Goal: Communication & Community: Participate in discussion

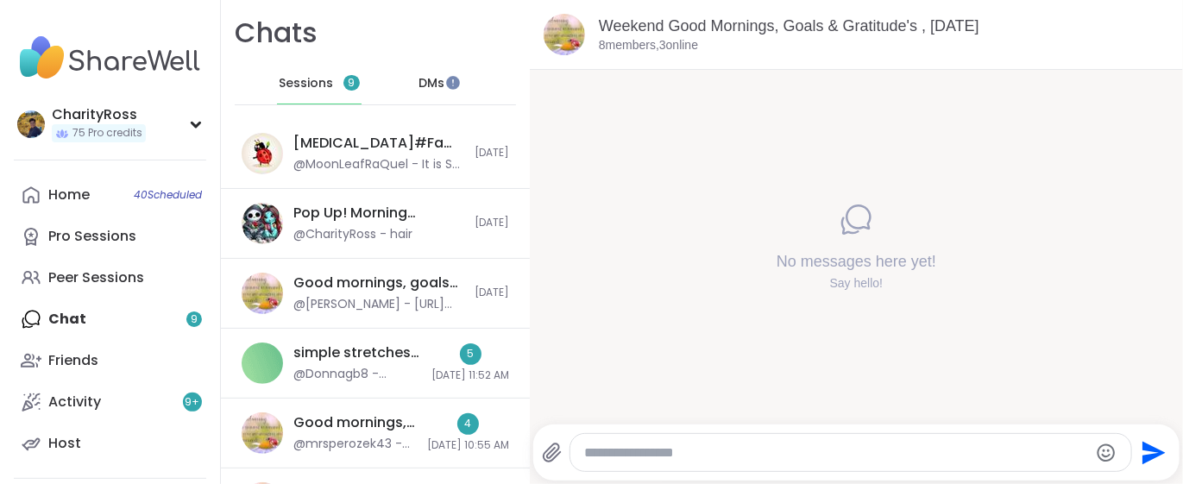
click at [602, 447] on textarea "Type your message" at bounding box center [836, 452] width 505 height 17
type textarea "*****"
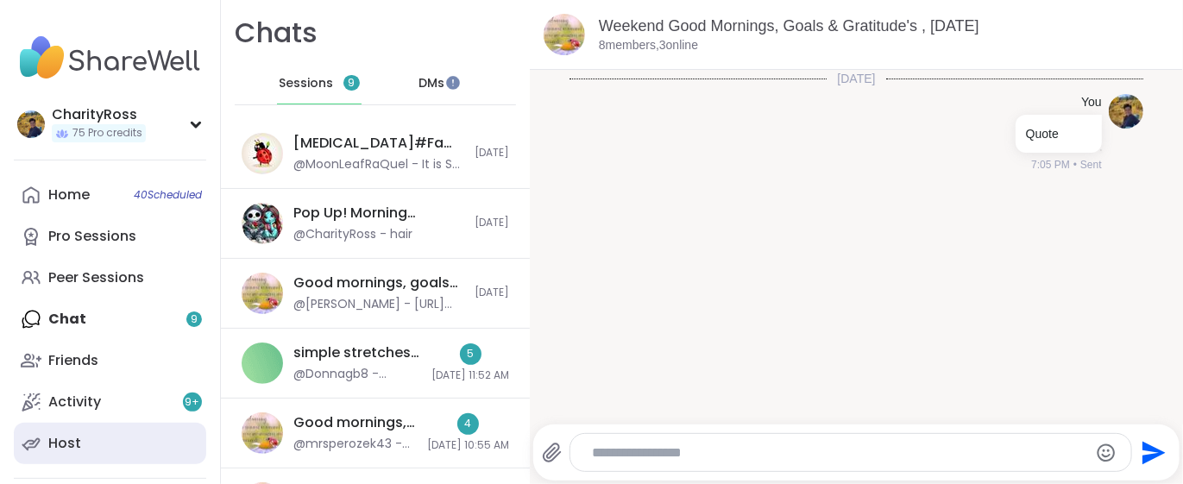
click at [114, 458] on link "Host" at bounding box center [110, 443] width 192 height 41
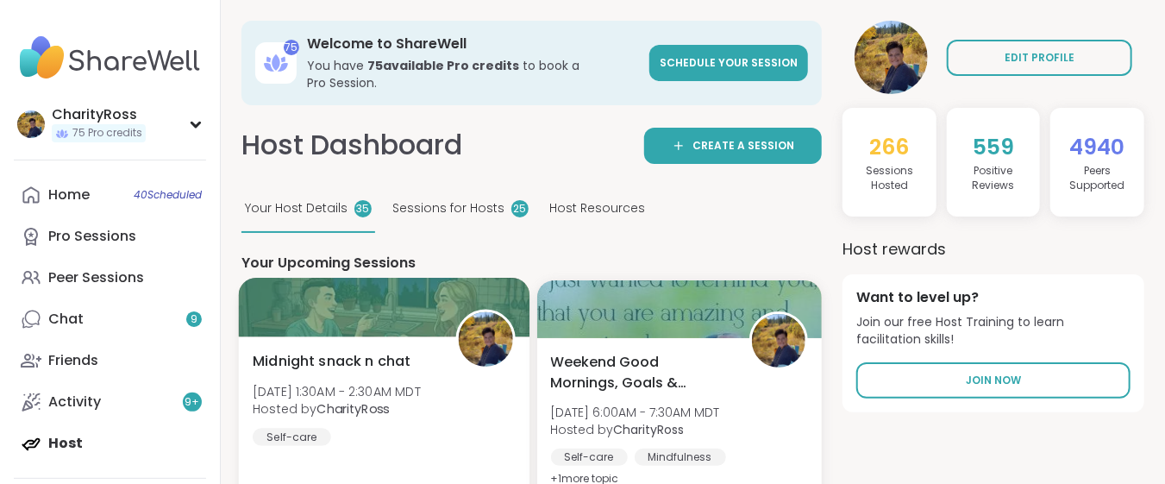
click at [416, 430] on div "Midnight snack n chat Sat, Sep 06 | 1:30AM - 2:30AM MDT Hosted by CharityRoss S…" at bounding box center [384, 438] width 291 height 205
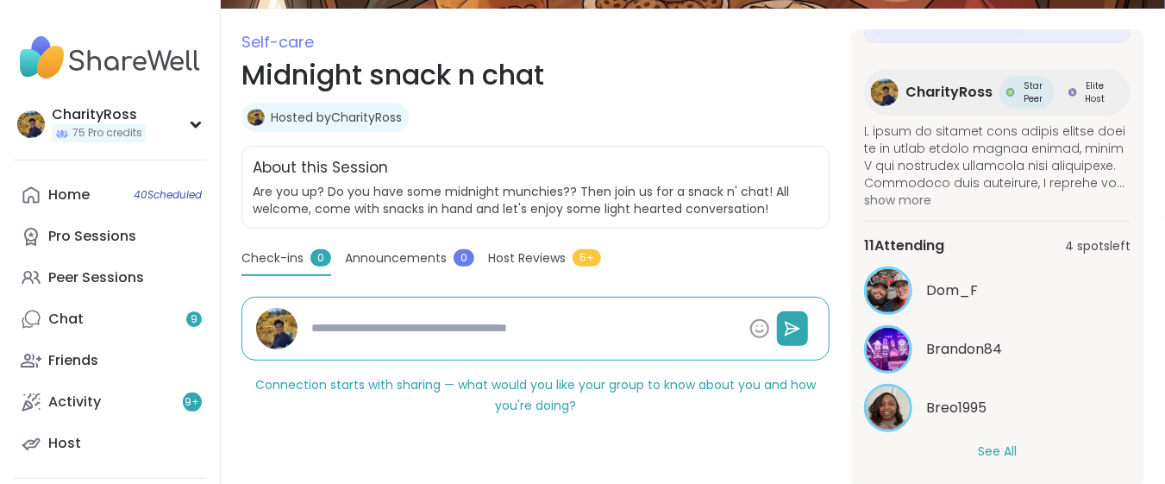
scroll to position [229, 0]
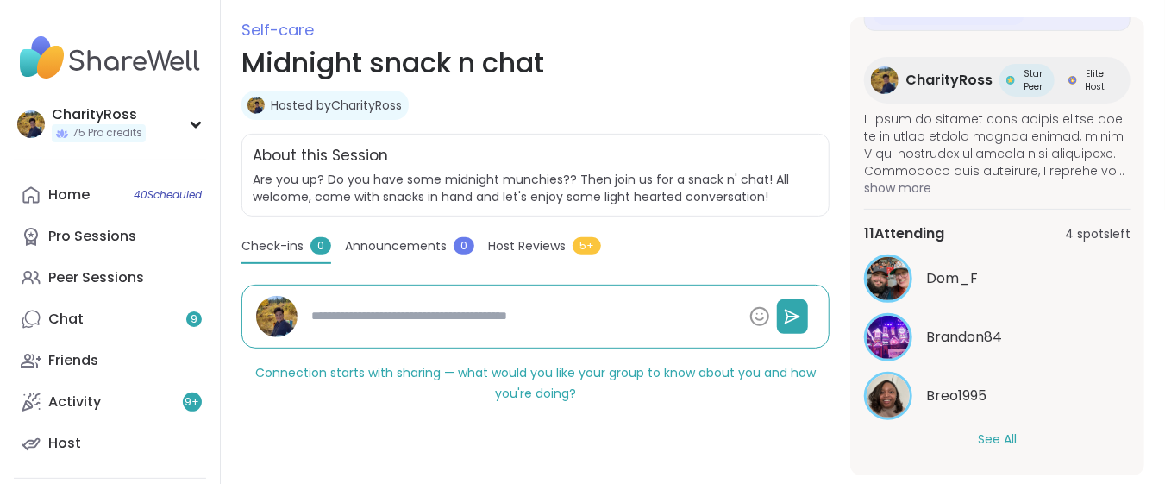
click at [978, 439] on button "See All" at bounding box center [997, 439] width 39 height 18
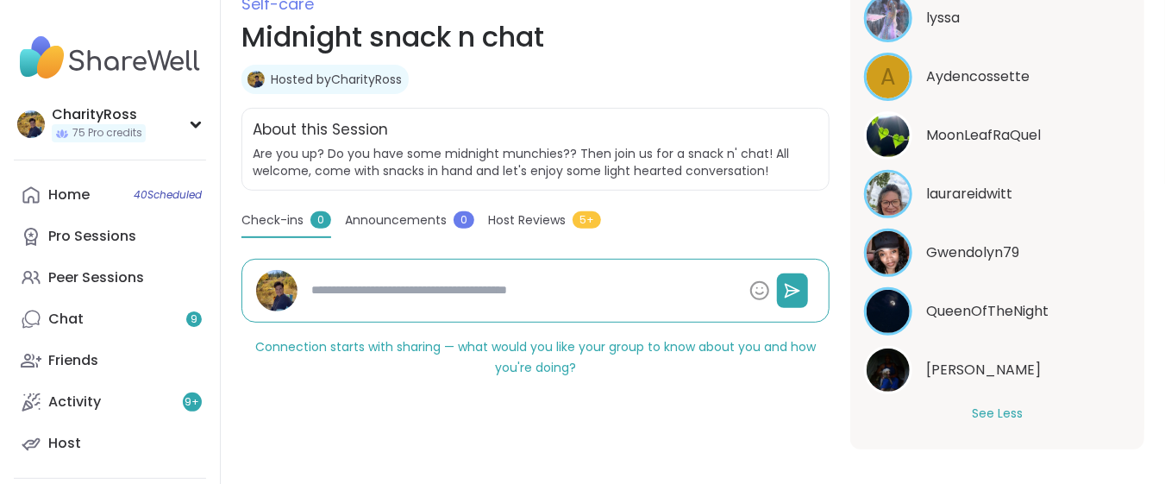
scroll to position [268, 0]
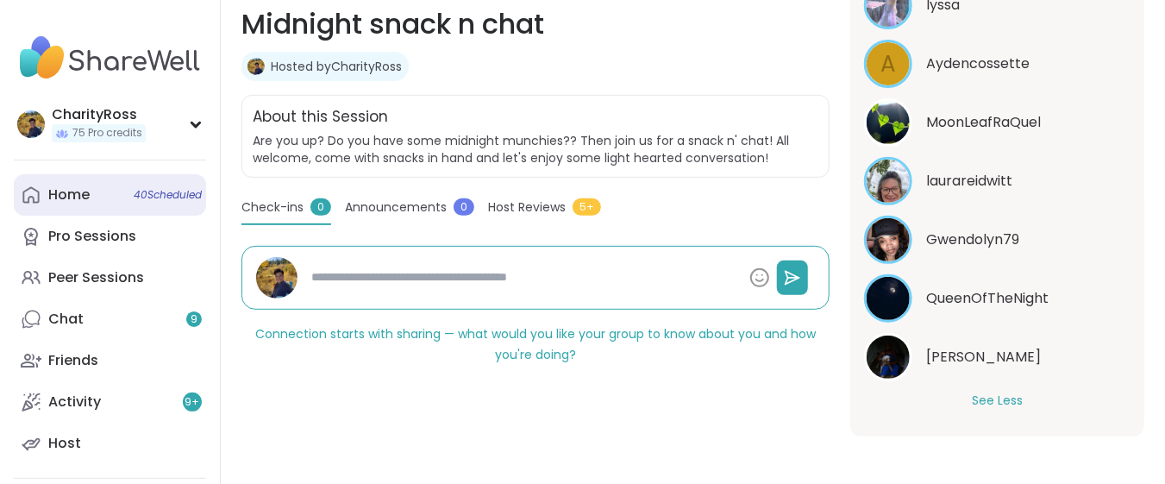
click at [91, 192] on link "Home 40 Scheduled" at bounding box center [110, 194] width 192 height 41
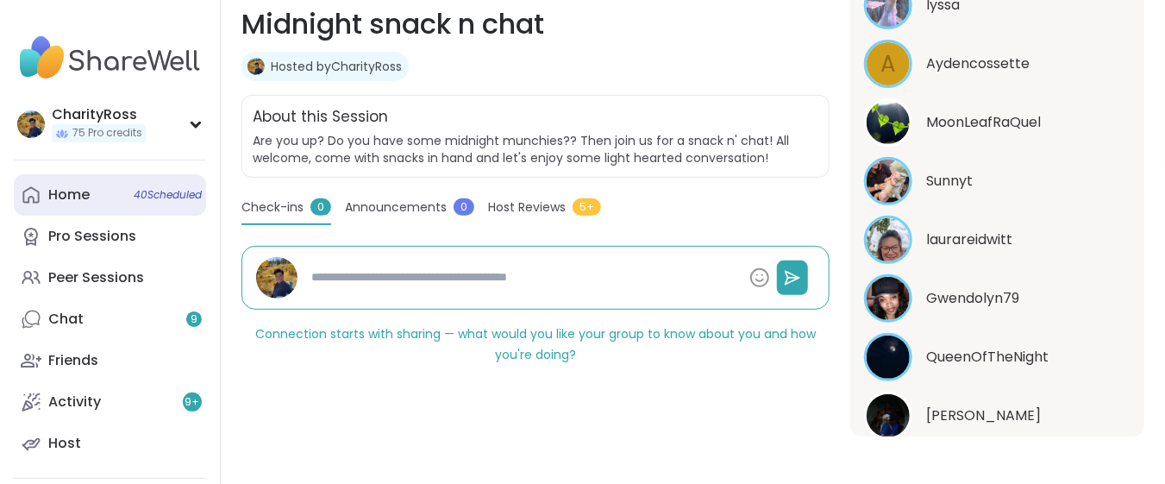
click at [97, 191] on link "Home 40 Scheduled" at bounding box center [110, 194] width 192 height 41
type textarea "*"
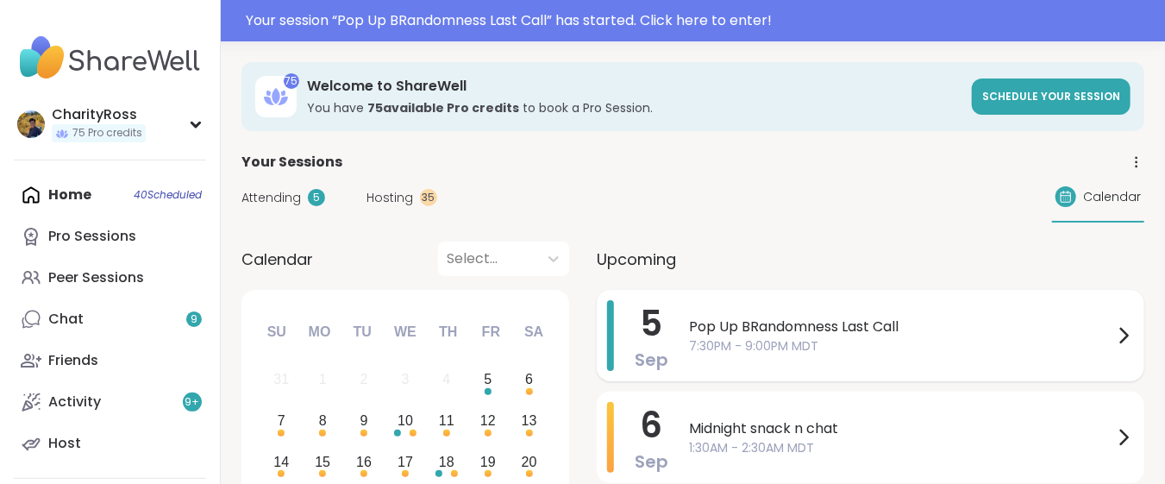
click at [682, 325] on div "5 Sep Pop Up BRandomness Last Call 7:30PM - 9:00PM MDT" at bounding box center [871, 335] width 548 height 91
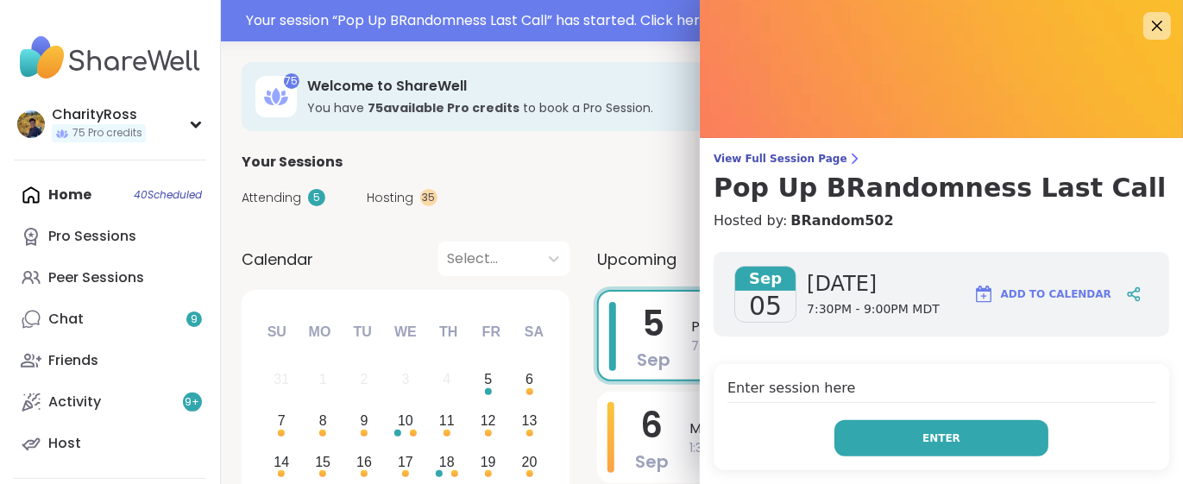
click at [862, 427] on button "Enter" at bounding box center [941, 438] width 214 height 36
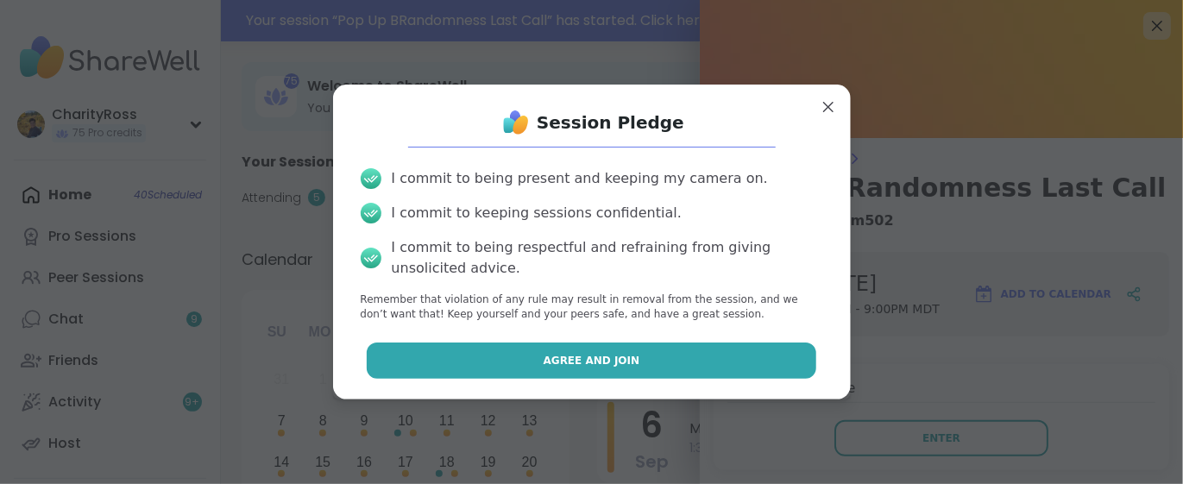
click at [728, 362] on button "Agree and Join" at bounding box center [591, 360] width 449 height 36
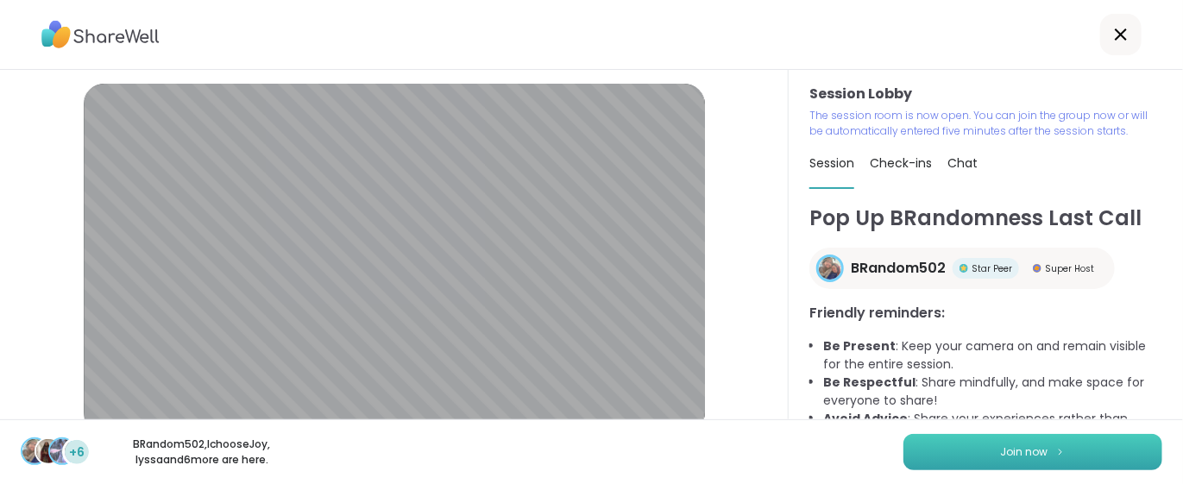
click at [912, 453] on button "Join now" at bounding box center [1032, 452] width 259 height 36
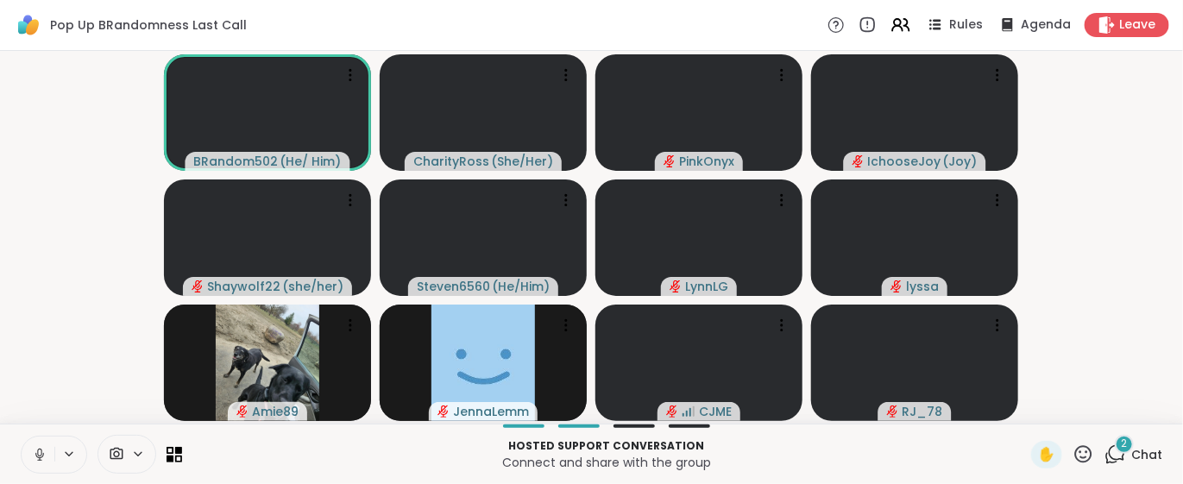
click at [41, 462] on icon at bounding box center [40, 455] width 16 height 16
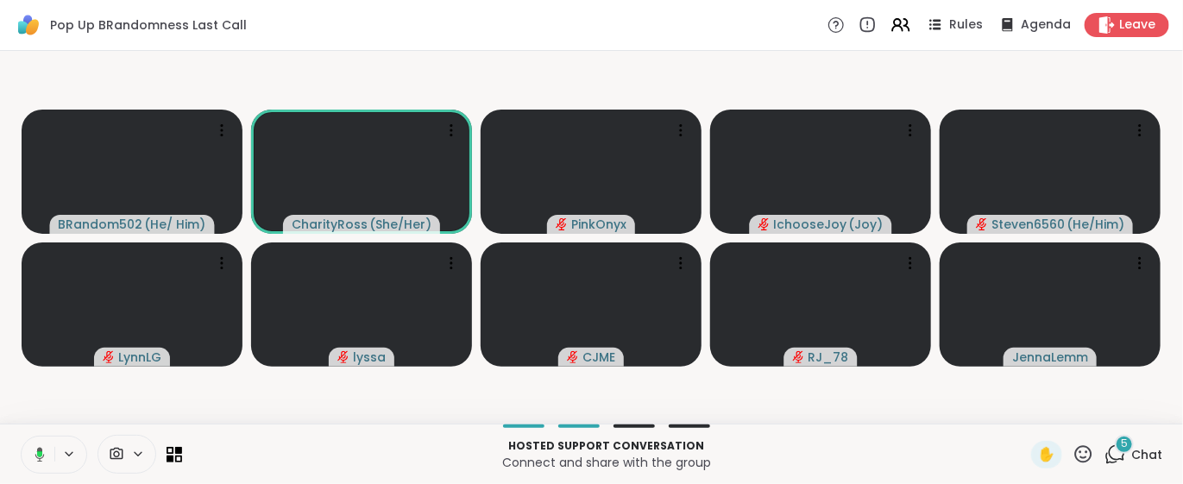
click at [45, 460] on button at bounding box center [36, 455] width 35 height 36
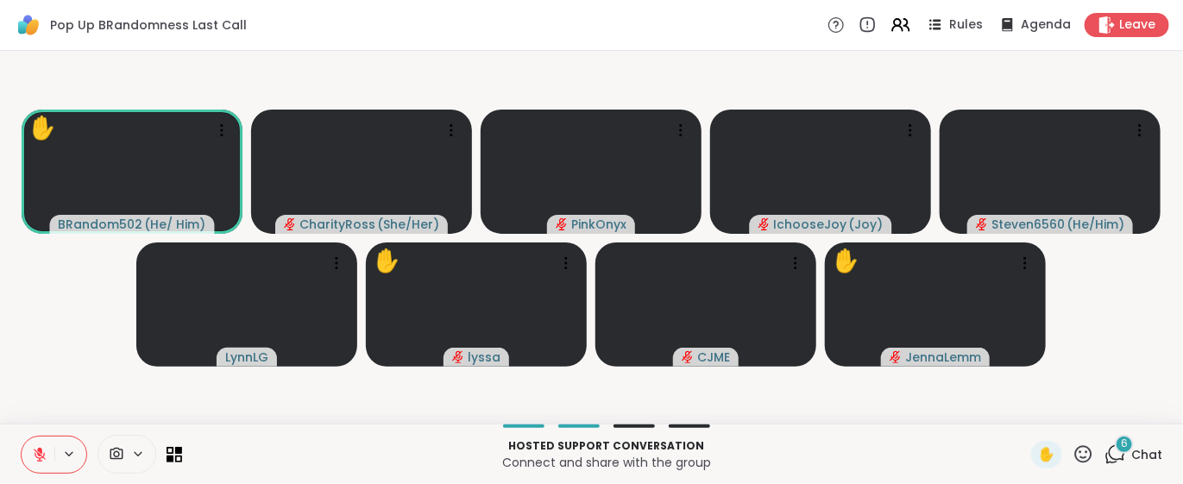
drag, startPoint x: 1026, startPoint y: 452, endPoint x: 1021, endPoint y: 413, distance: 39.2
click at [1038, 452] on span "✋" at bounding box center [1046, 454] width 17 height 21
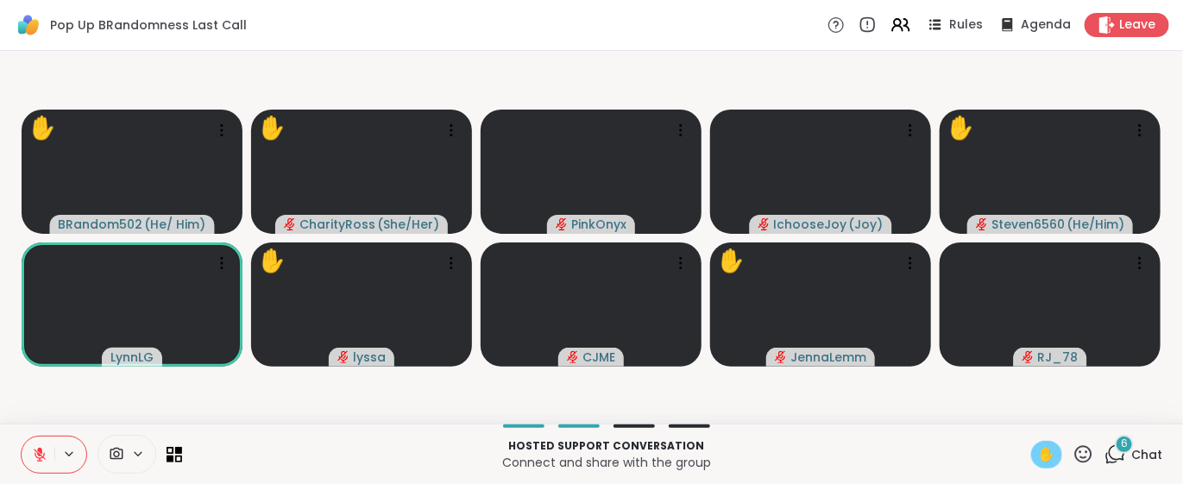
click at [1075, 451] on icon at bounding box center [1083, 453] width 17 height 17
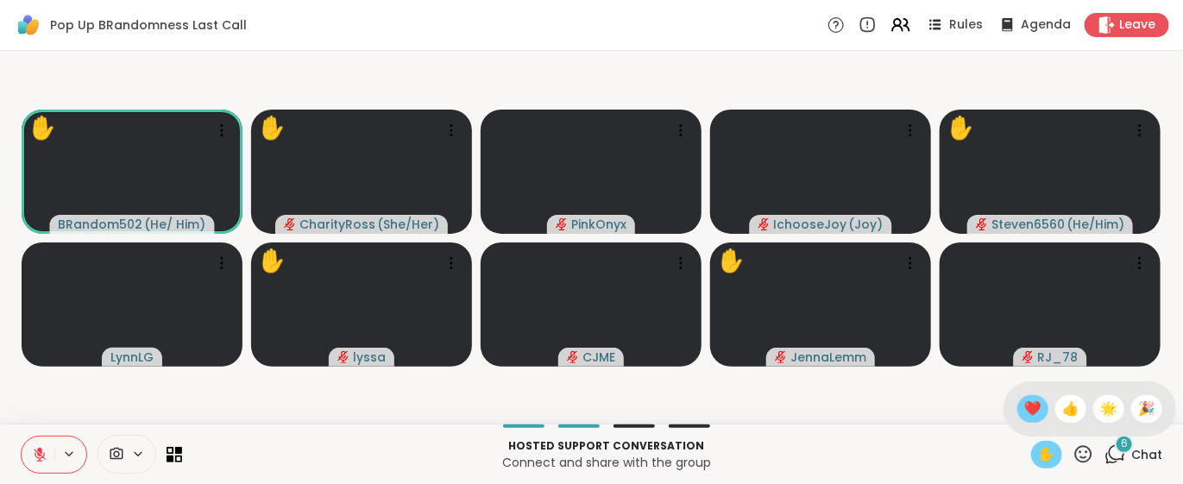
click at [1024, 414] on span "❤️" at bounding box center [1032, 409] width 17 height 21
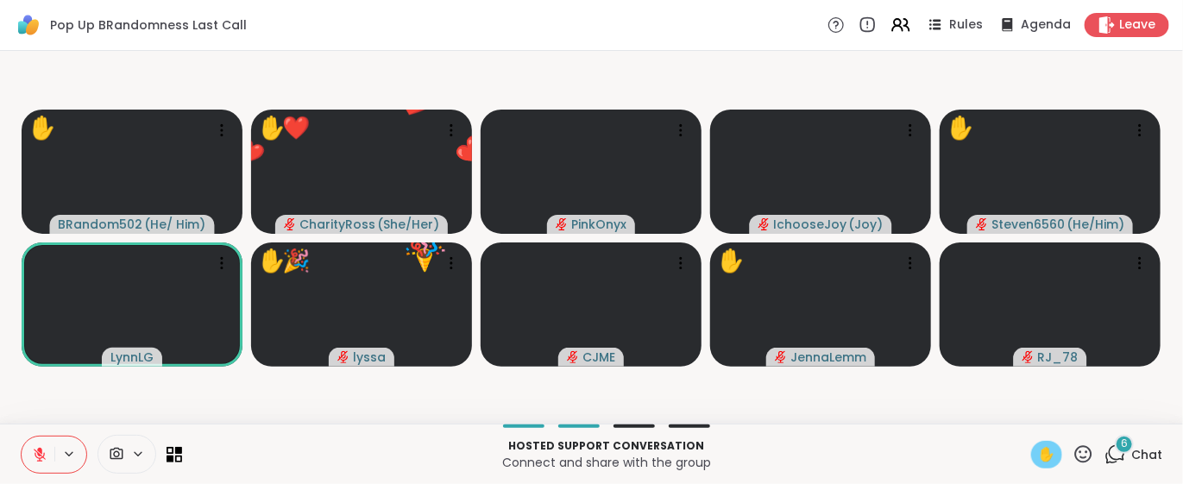
click at [48, 459] on button at bounding box center [38, 455] width 33 height 36
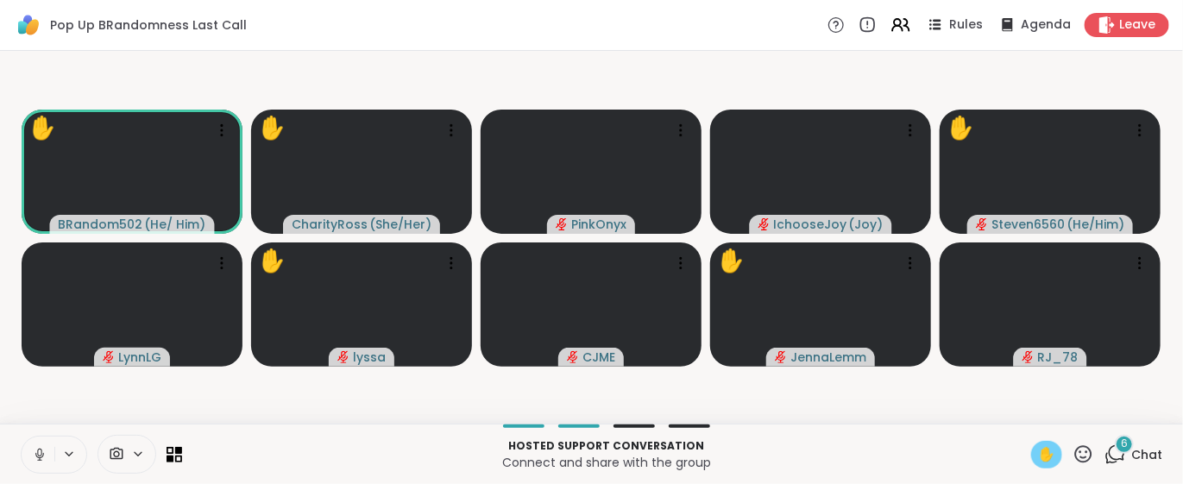
click at [45, 459] on icon at bounding box center [40, 455] width 16 height 16
drag, startPoint x: 1009, startPoint y: 443, endPoint x: 1027, endPoint y: 455, distance: 21.1
click at [1014, 448] on div "Hosted support conversation Connect and share with the group ✋ 6 Chat" at bounding box center [591, 454] width 1183 height 60
click at [1038, 456] on span "✋" at bounding box center [1046, 454] width 17 height 21
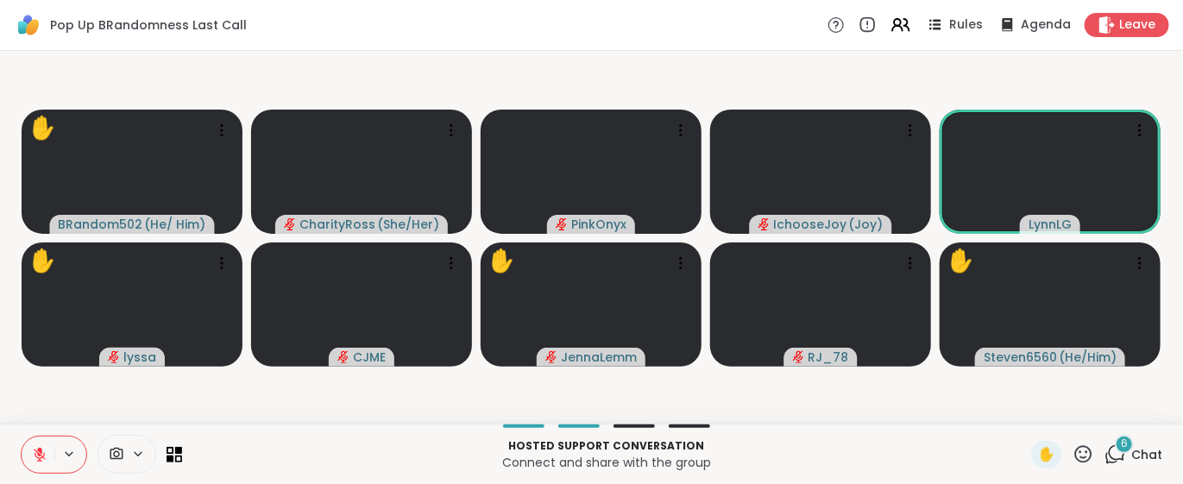
click at [1109, 454] on icon at bounding box center [1117, 453] width 16 height 16
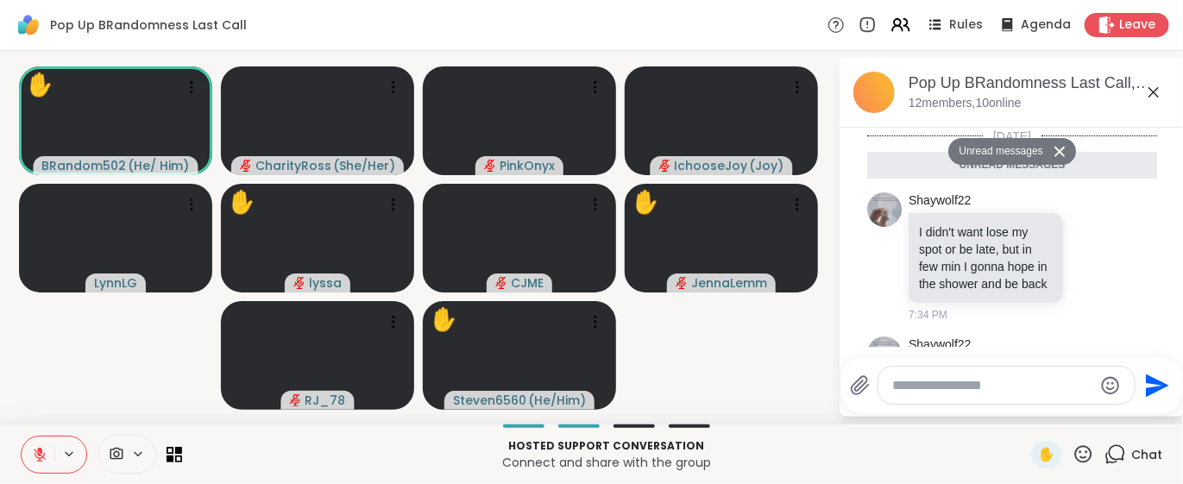
scroll to position [476, 0]
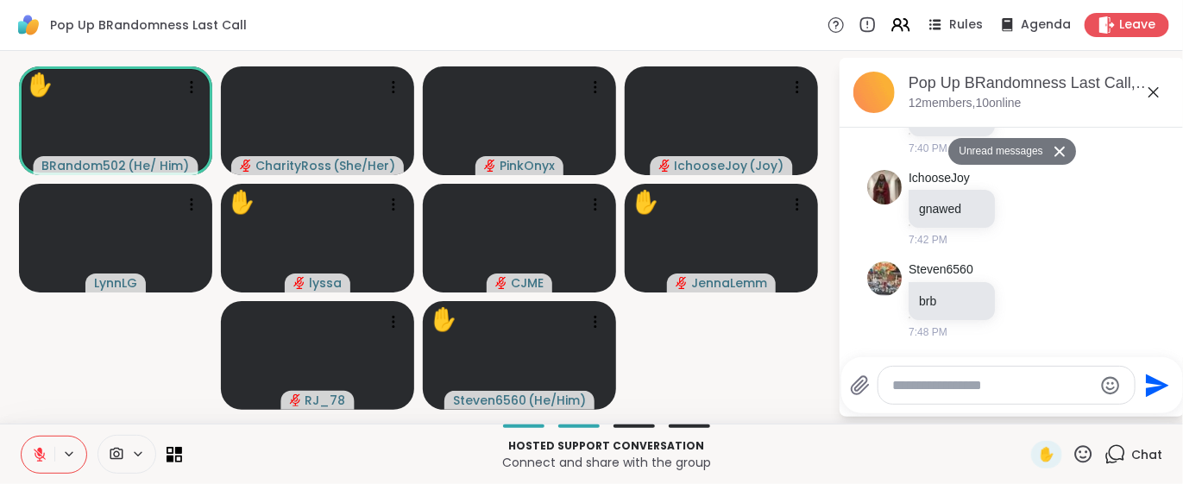
click at [892, 386] on textarea "Type your message" at bounding box center [992, 385] width 201 height 17
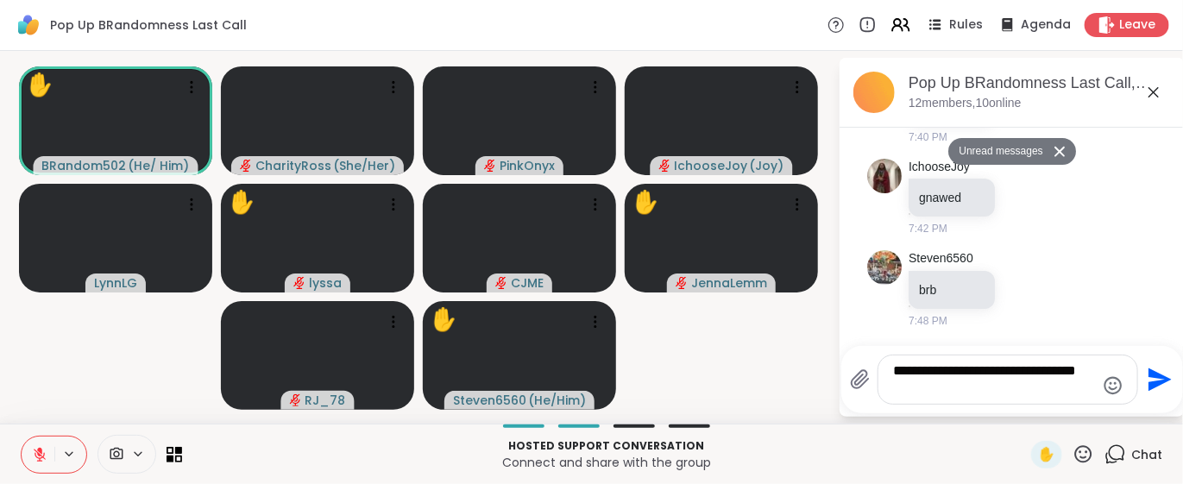
type textarea "**********"
click at [1153, 373] on icon "Send" at bounding box center [1159, 379] width 23 height 23
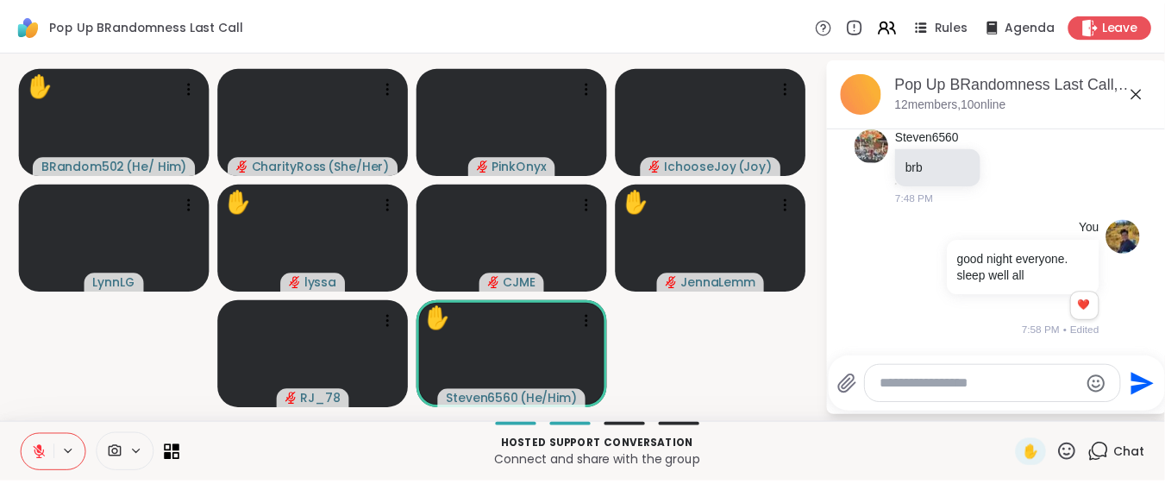
scroll to position [586, 0]
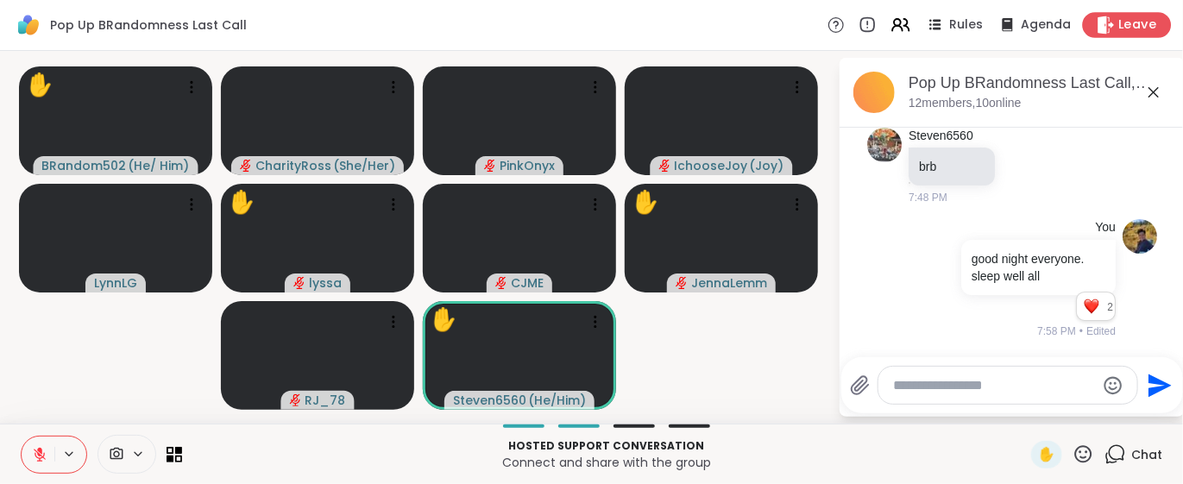
click at [1131, 32] on span "Leave" at bounding box center [1138, 25] width 38 height 18
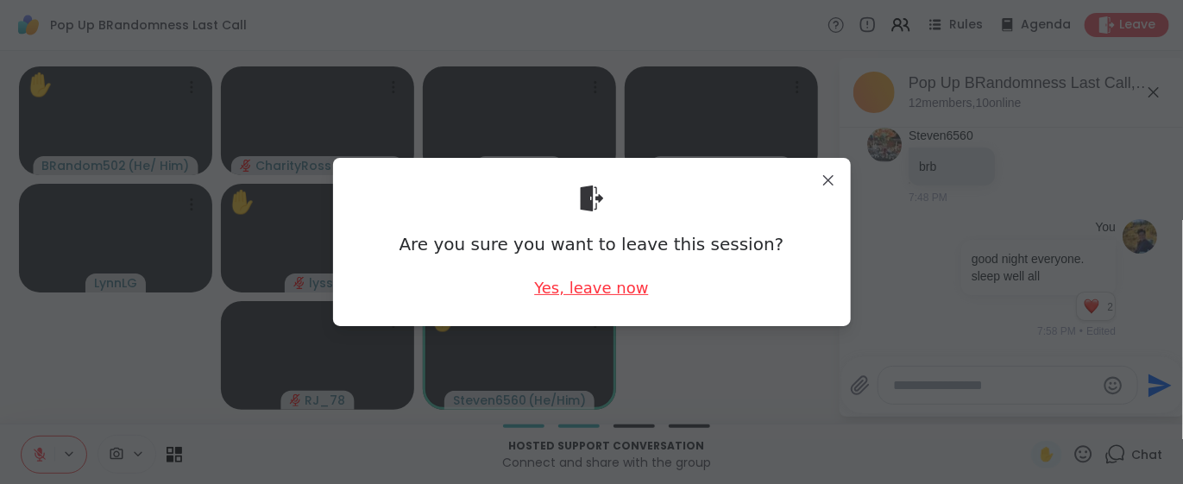
click at [587, 285] on div "Yes, leave now" at bounding box center [591, 288] width 114 height 22
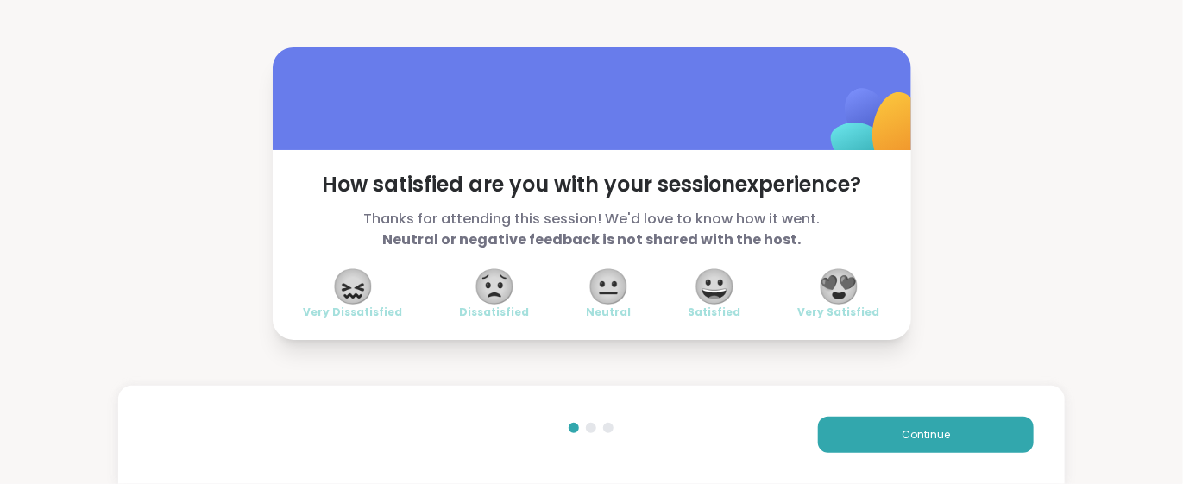
click at [839, 280] on span "😍" at bounding box center [838, 286] width 43 height 31
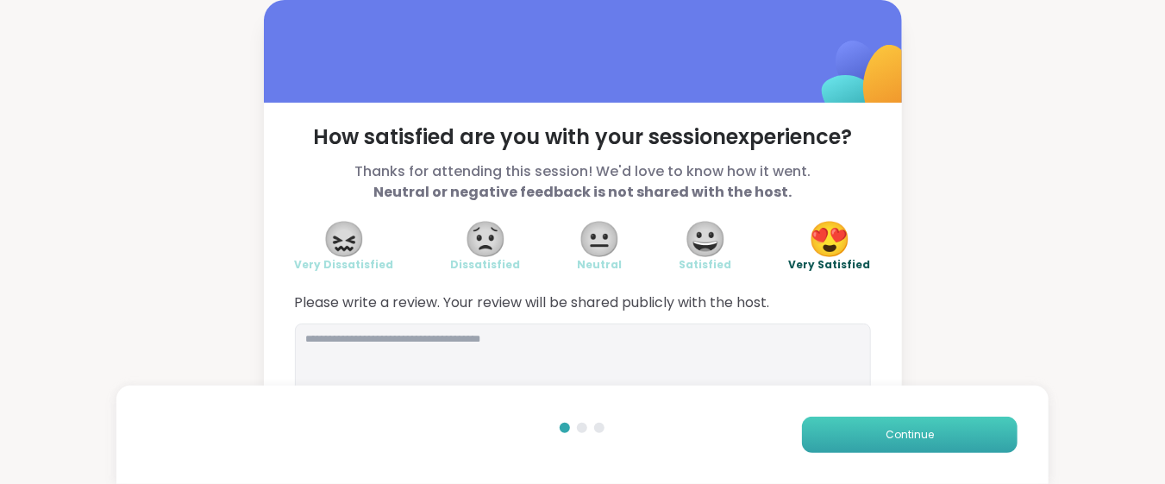
click at [875, 447] on button "Continue" at bounding box center [910, 435] width 216 height 36
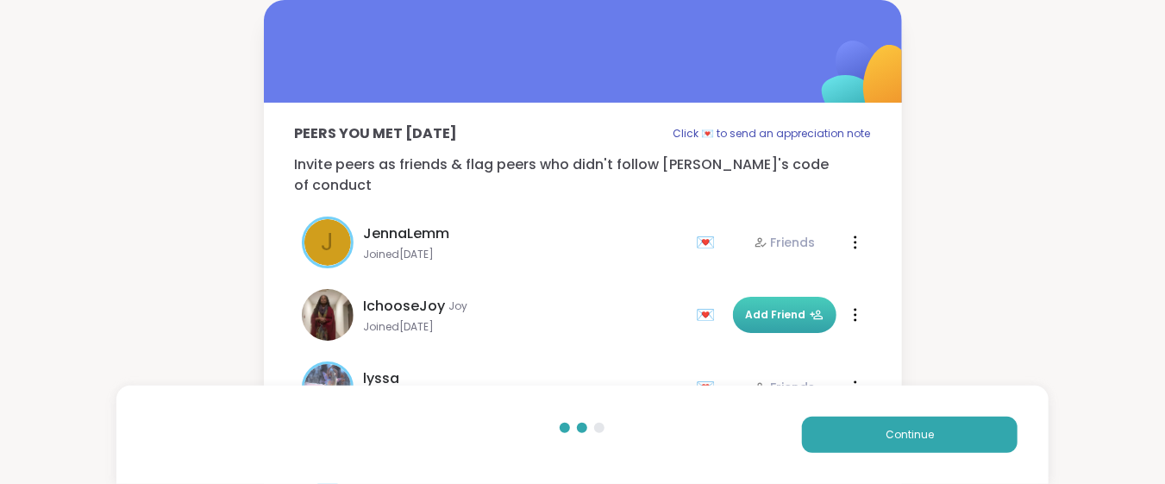
click at [810, 308] on icon at bounding box center [817, 315] width 14 height 14
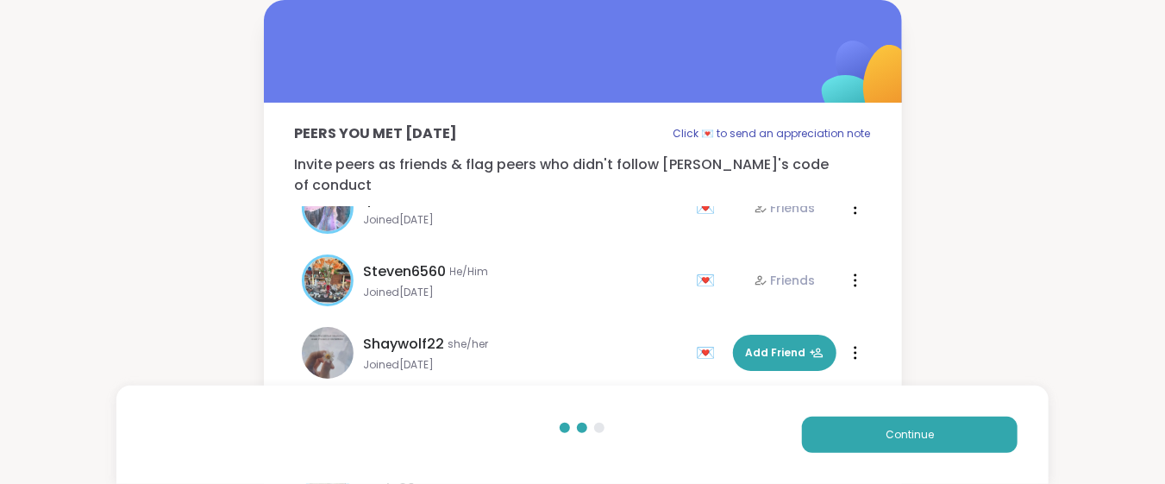
scroll to position [229, 0]
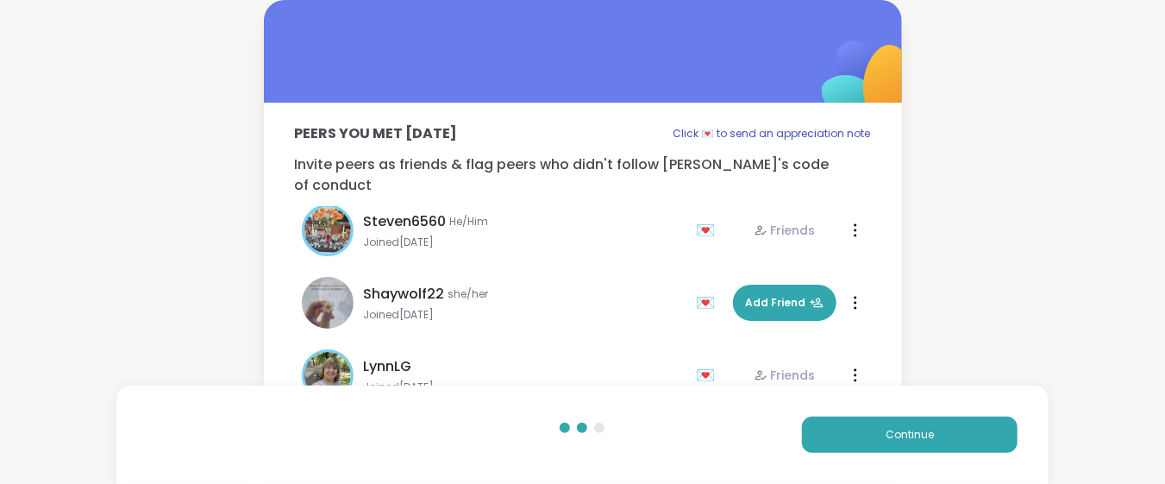
click at [810, 296] on icon at bounding box center [817, 303] width 14 height 14
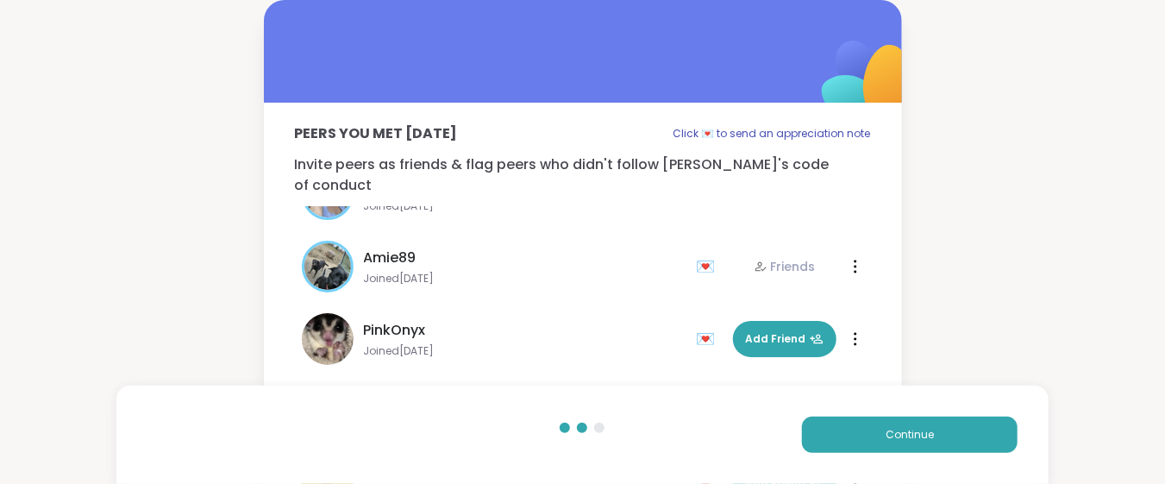
scroll to position [460, 0]
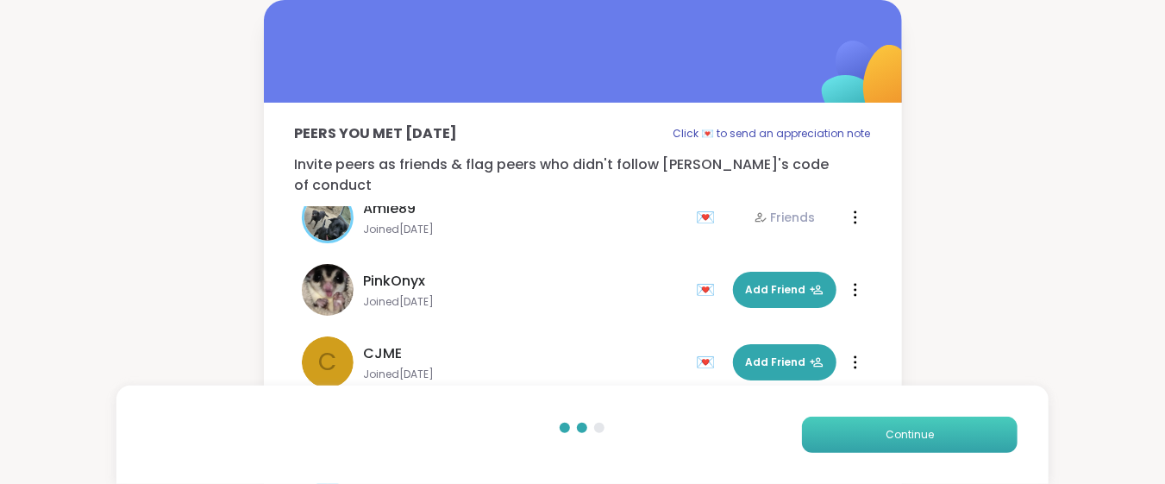
click at [905, 437] on span "Continue" at bounding box center [910, 435] width 48 height 16
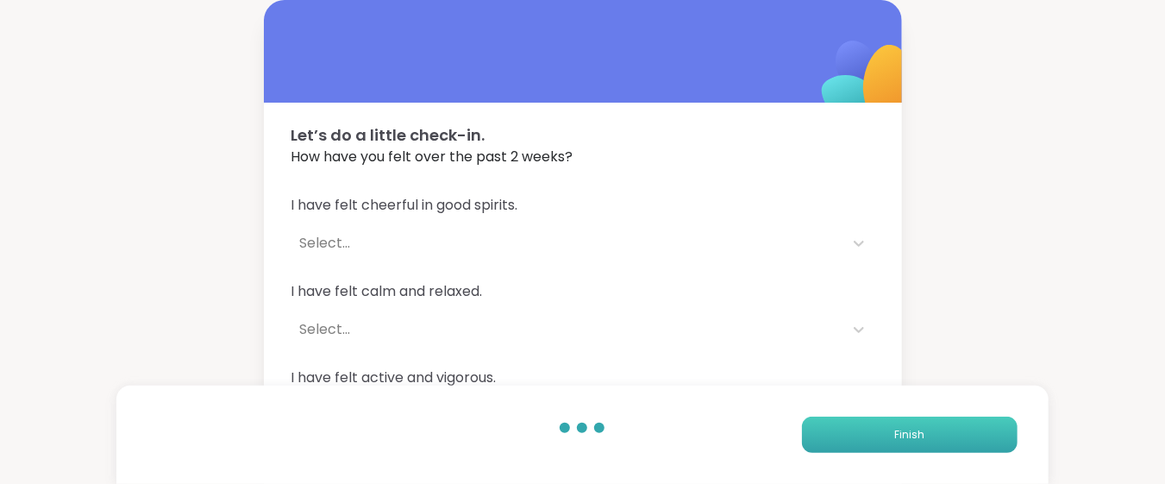
click at [905, 437] on span "Finish" at bounding box center [910, 435] width 30 height 16
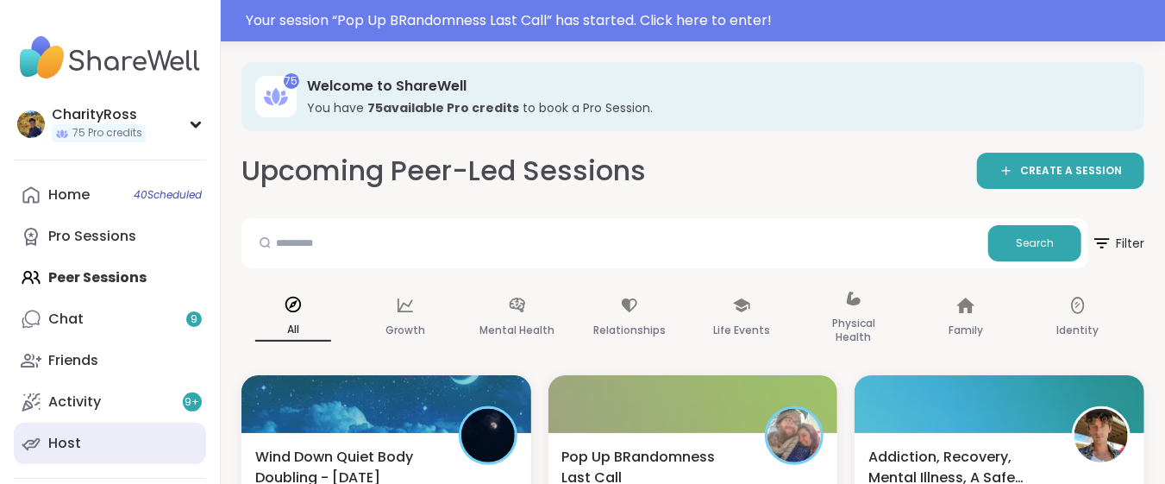
click at [117, 445] on link "Host" at bounding box center [110, 443] width 192 height 41
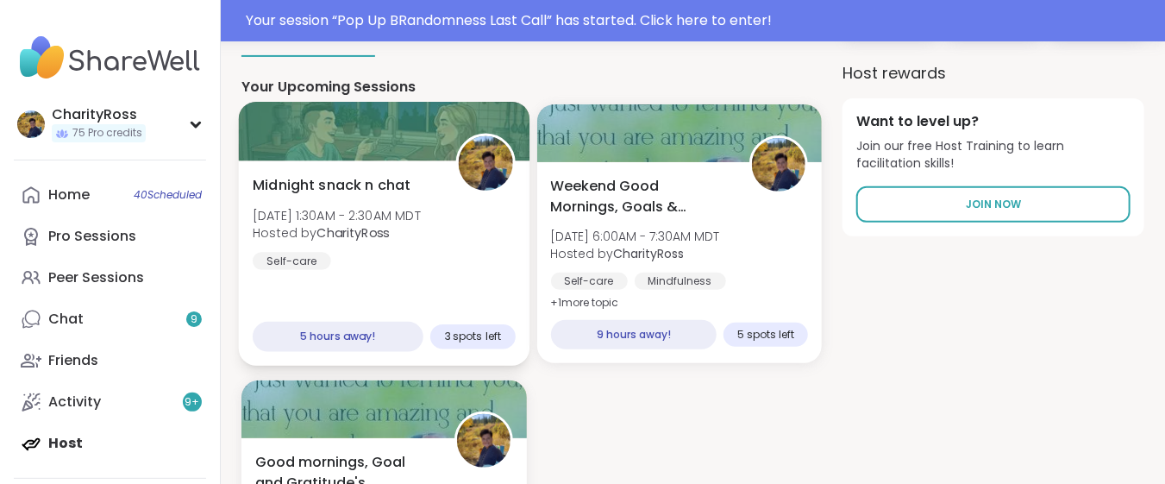
scroll to position [229, 0]
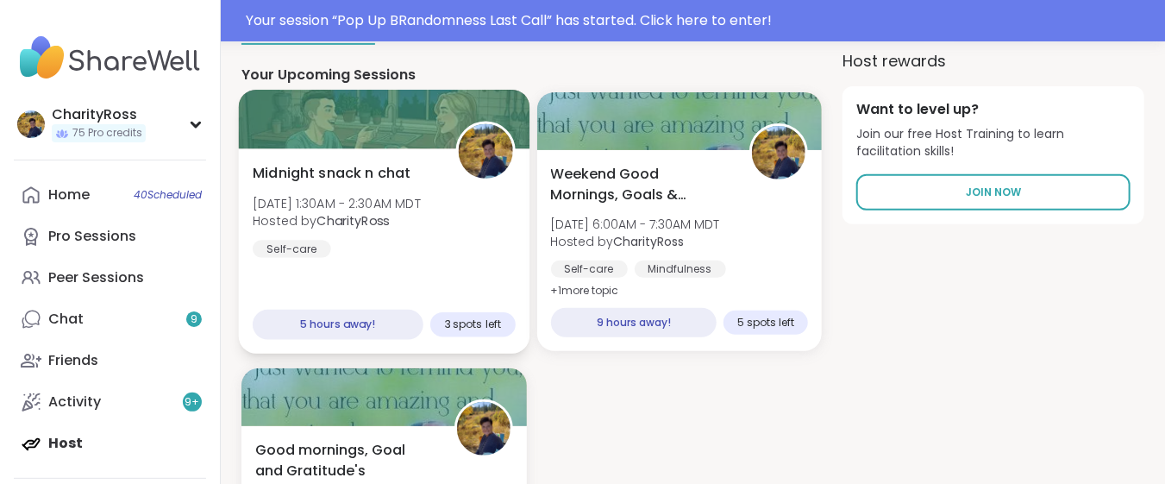
click at [421, 230] on div "Midnight snack n chat Sat, Sep 06 | 1:30AM - 2:30AM MDT Hosted by CharityRoss S…" at bounding box center [384, 209] width 262 height 95
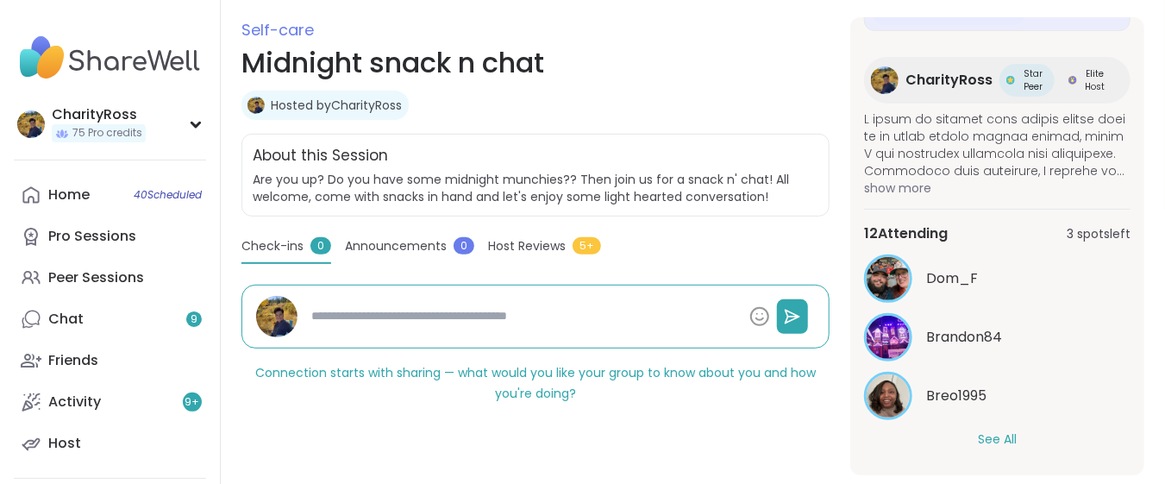
click at [979, 437] on button "See All" at bounding box center [997, 439] width 39 height 18
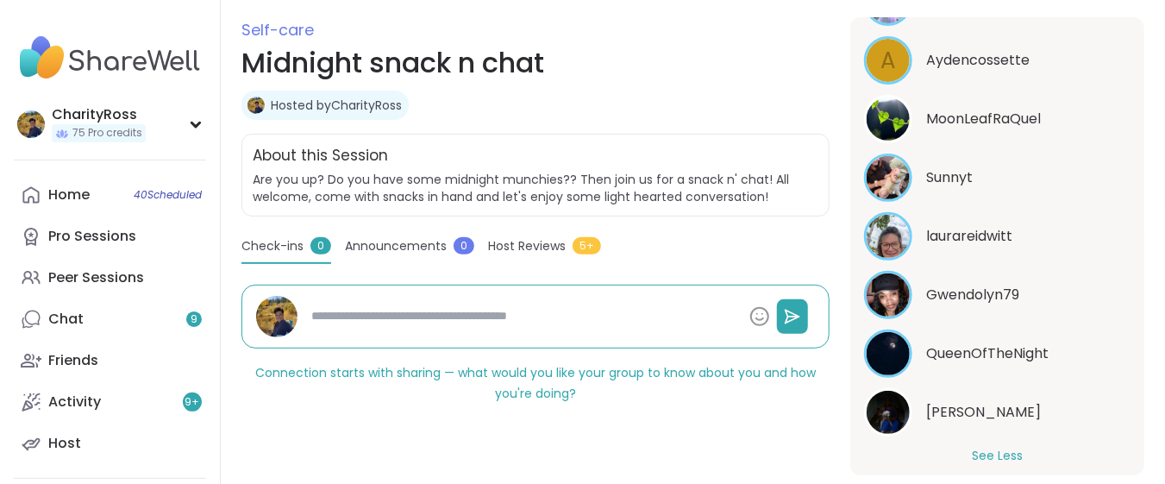
scroll to position [781, 0]
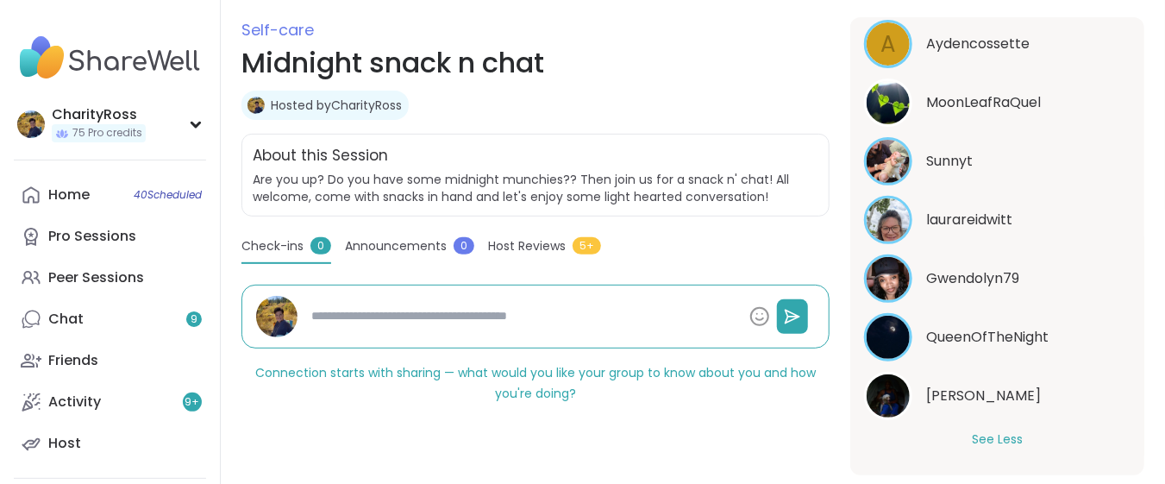
click at [979, 437] on button "See Less" at bounding box center [997, 439] width 51 height 18
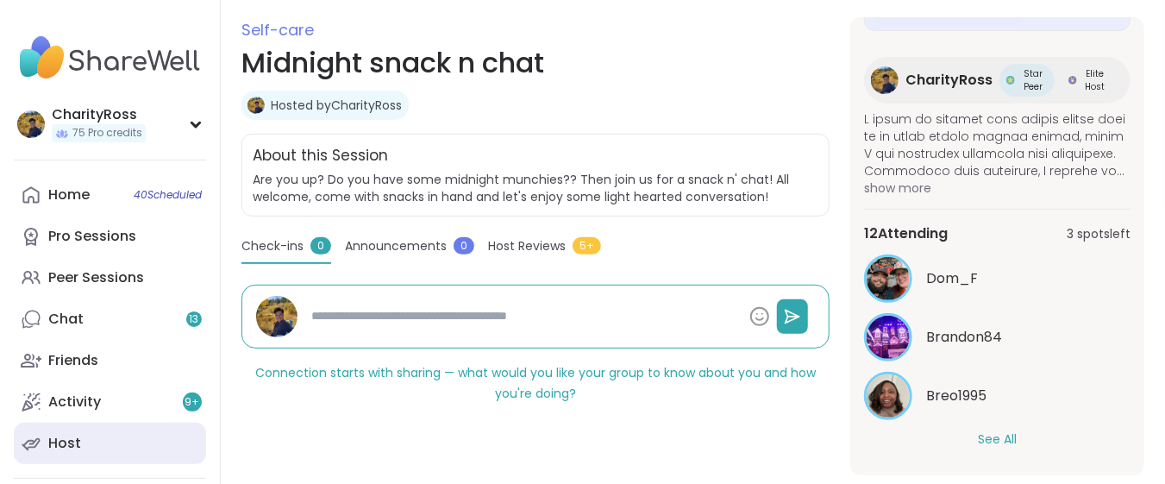
click at [120, 450] on link "Host" at bounding box center [110, 443] width 192 height 41
type textarea "*"
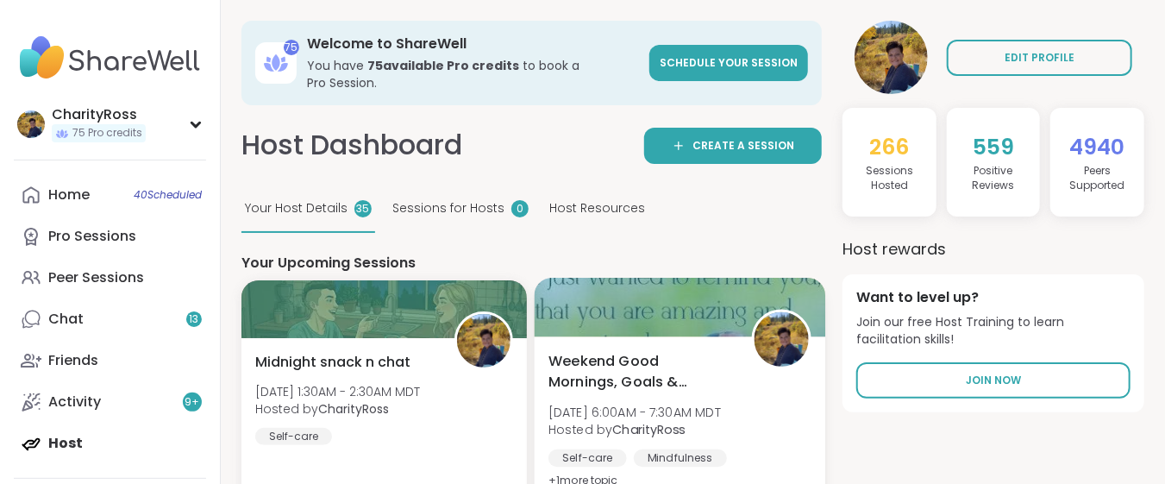
click at [651, 421] on b "CharityRoss" at bounding box center [648, 429] width 72 height 17
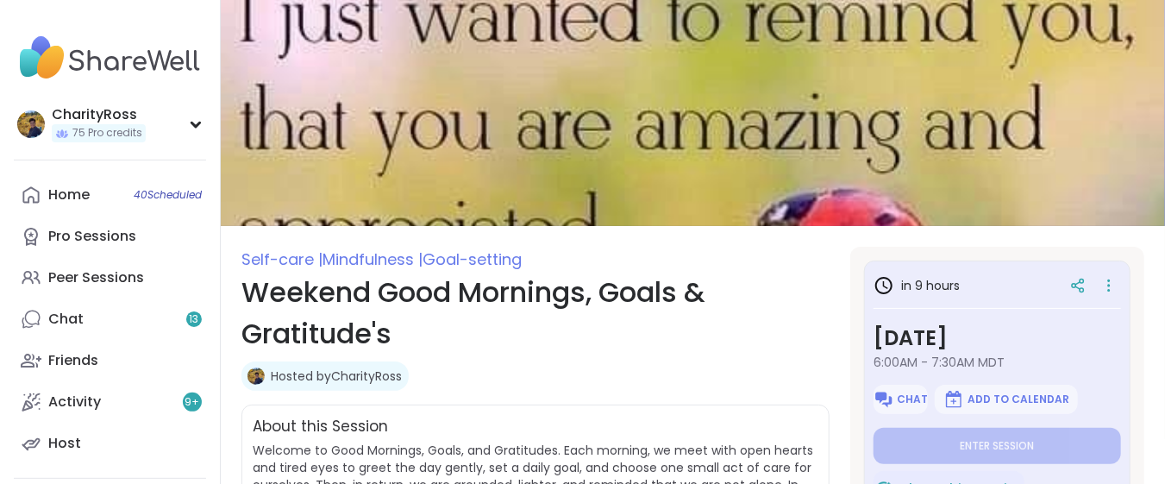
type textarea "*"
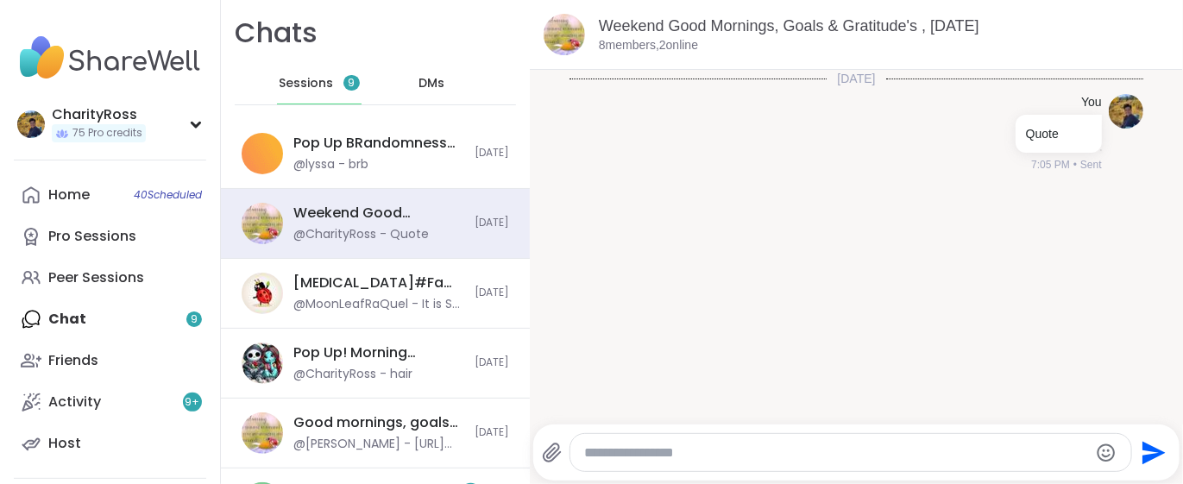
click at [594, 452] on textarea "Type your message" at bounding box center [836, 452] width 505 height 17
paste textarea "**********"
type textarea "**********"
click at [1142, 451] on icon "Send" at bounding box center [1153, 452] width 23 height 23
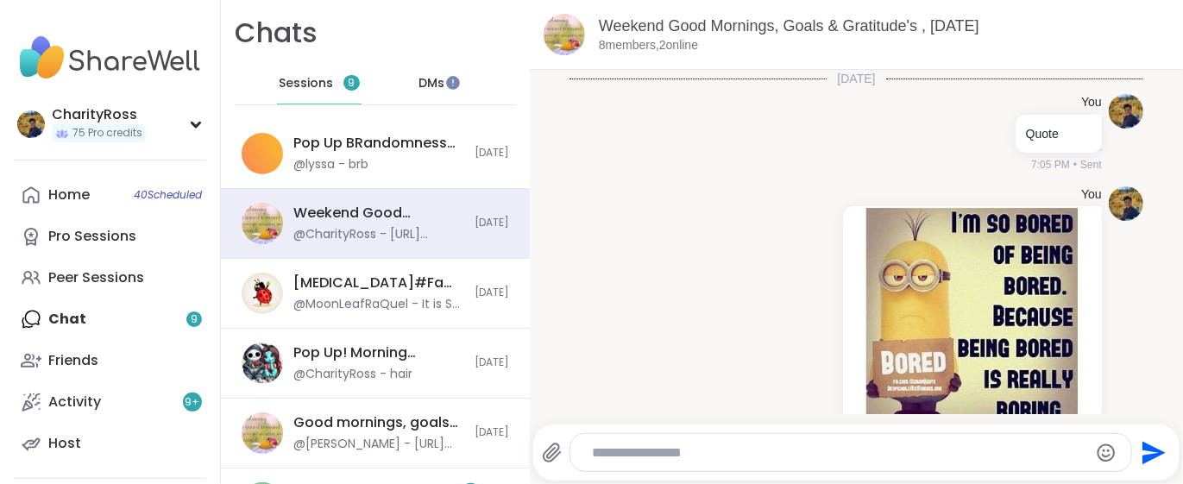
click at [602, 453] on textarea "Type your message" at bounding box center [836, 452] width 488 height 17
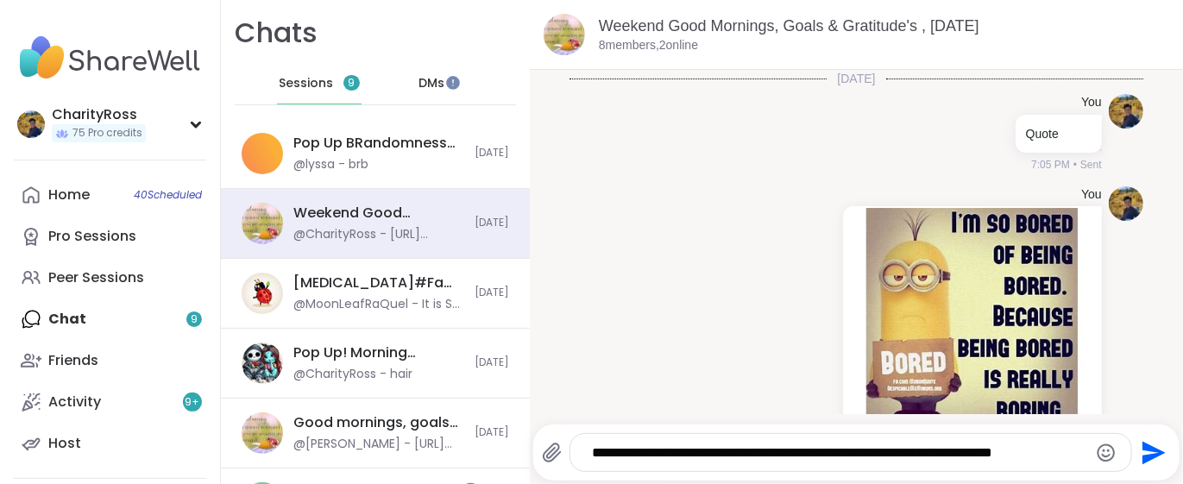
type textarea "**********"
click at [1138, 443] on icon "Send" at bounding box center [1152, 453] width 28 height 28
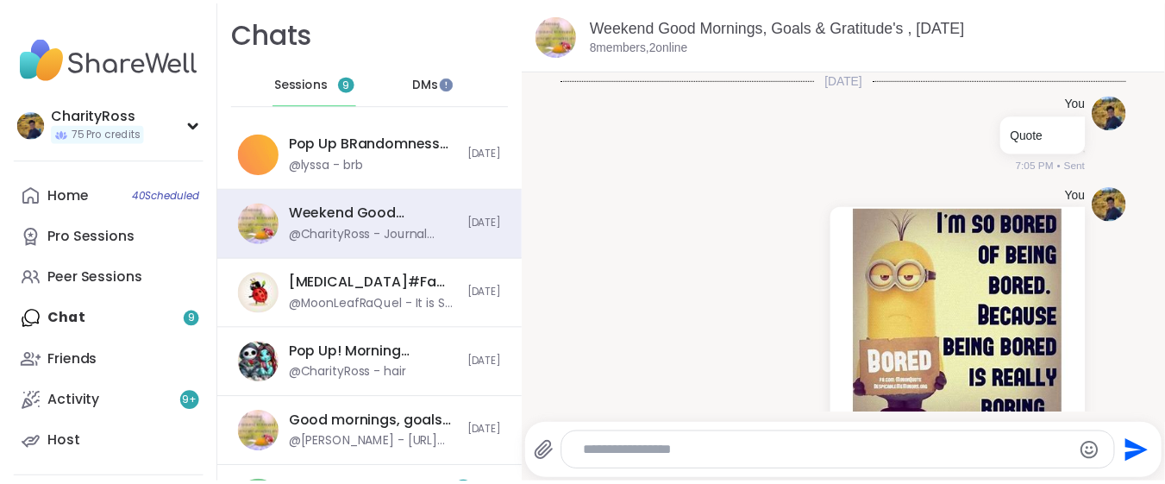
scroll to position [264, 0]
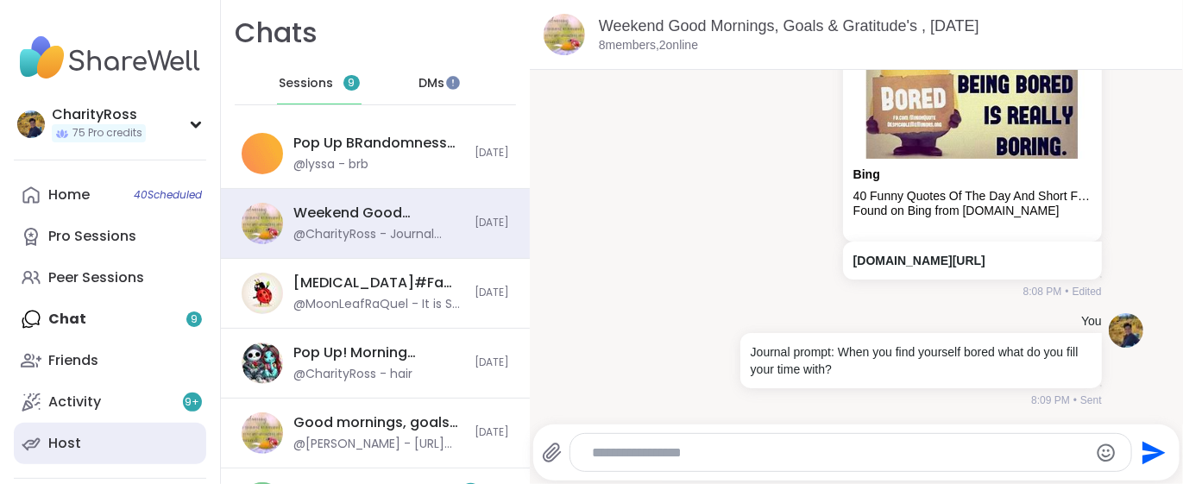
click at [58, 453] on link "Host" at bounding box center [110, 443] width 192 height 41
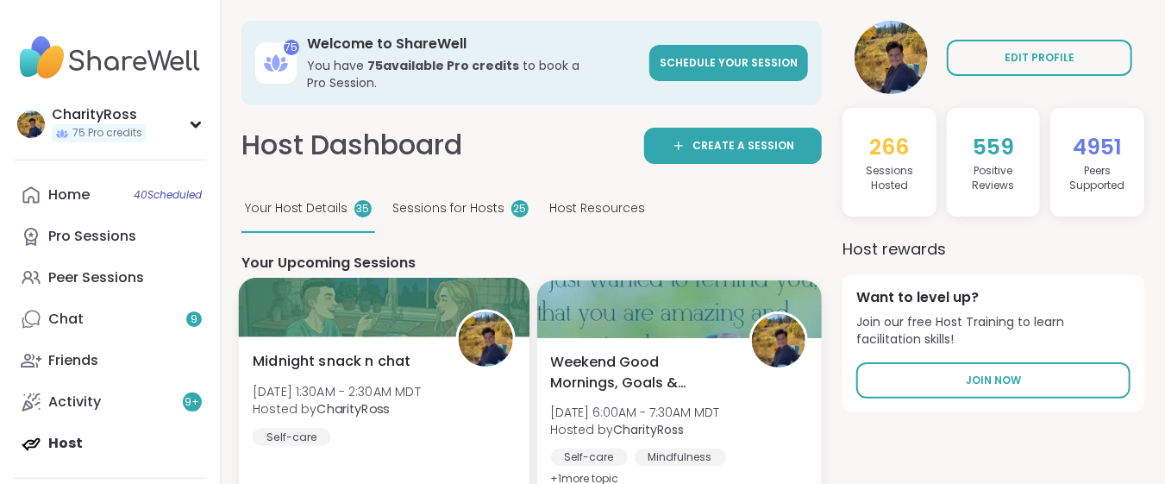
click at [478, 432] on div "Midnight snack n chat Sat, Sep 06 | 1:30AM - 2:30AM MDT Hosted by CharityRoss S…" at bounding box center [384, 438] width 291 height 205
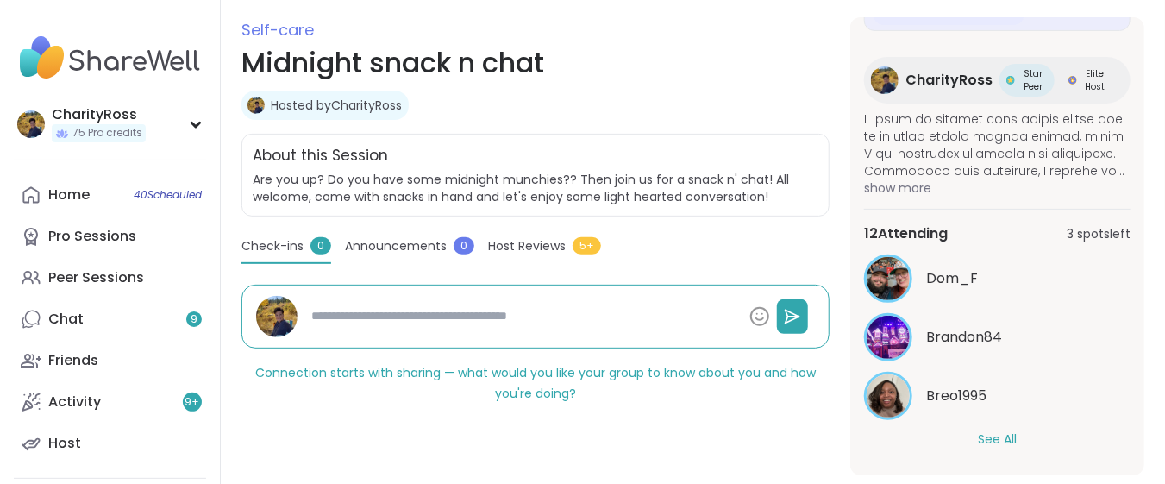
click at [986, 430] on button "See All" at bounding box center [997, 439] width 39 height 18
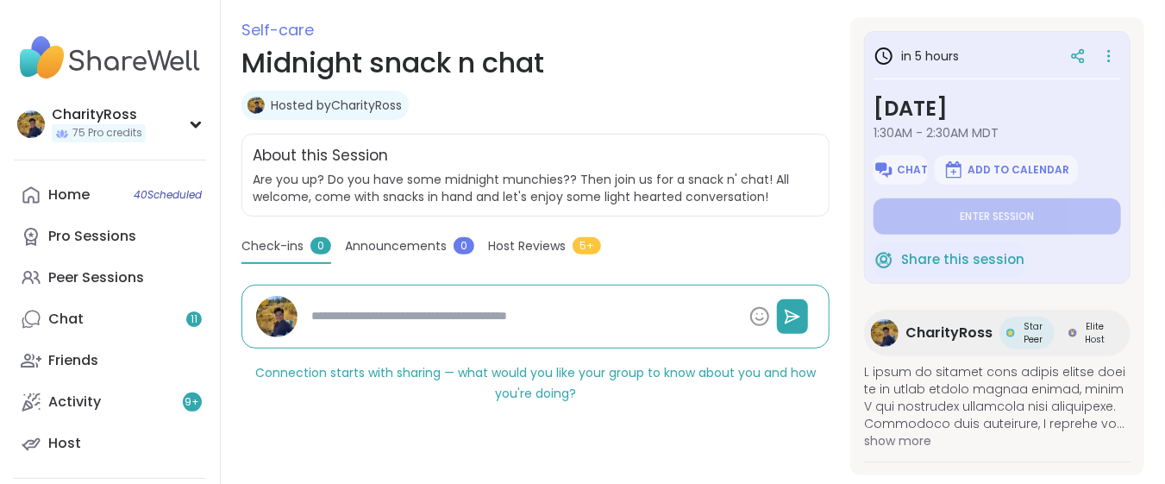
click at [1081, 329] on span "Elite Host" at bounding box center [1095, 333] width 29 height 26
type textarea "*"
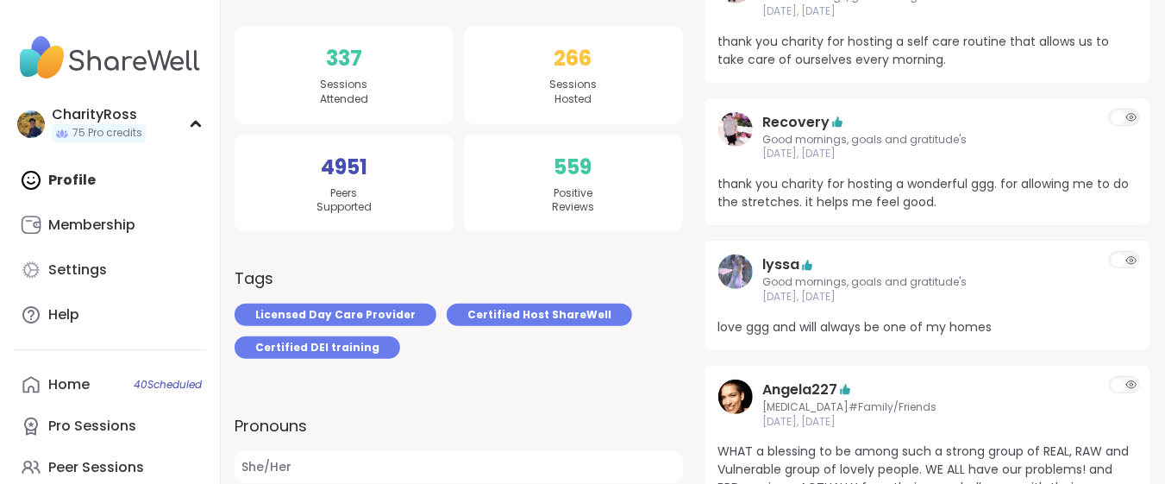
scroll to position [344, 0]
